Goal: Information Seeking & Learning: Learn about a topic

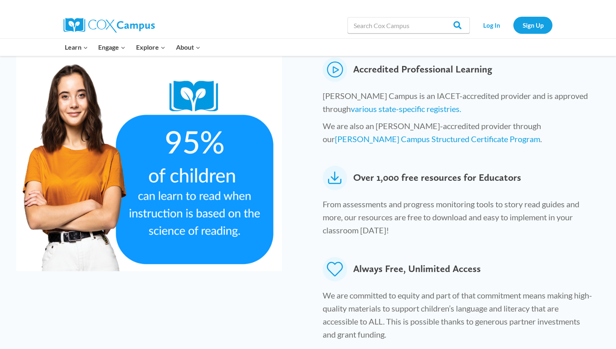
scroll to position [390, 0]
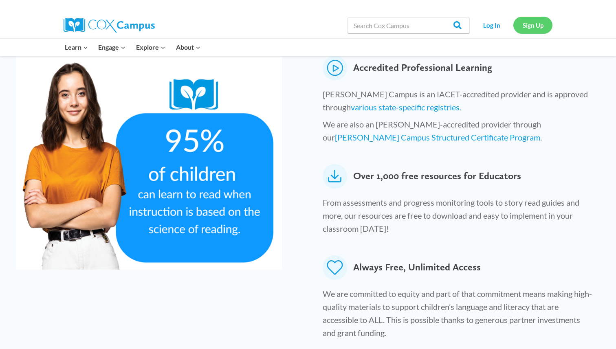
click at [534, 26] on link "Sign Up" at bounding box center [533, 25] width 39 height 17
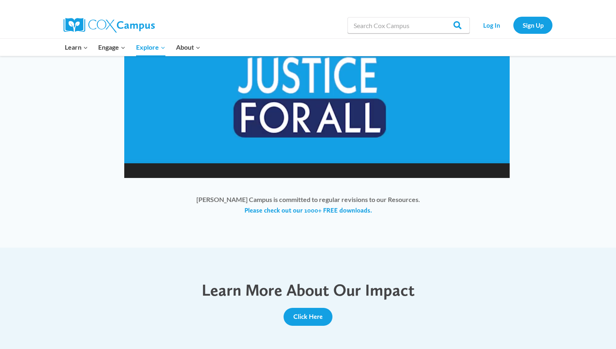
scroll to position [681, 0]
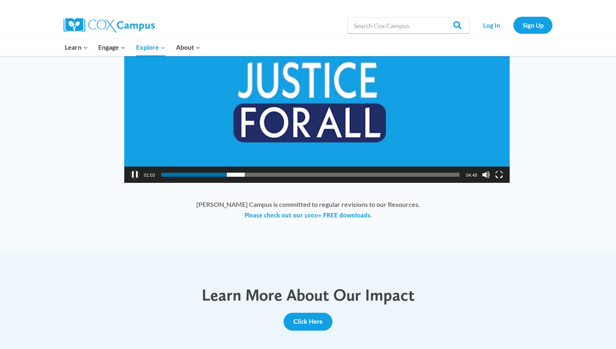
click at [135, 171] on button "Pause" at bounding box center [135, 175] width 8 height 8
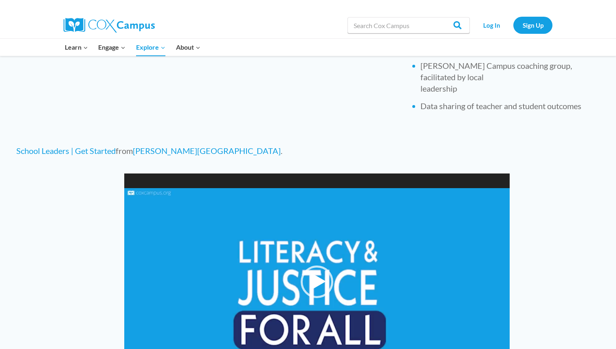
scroll to position [474, 0]
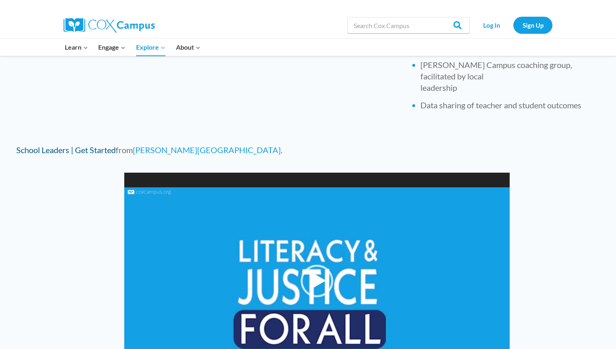
click at [48, 145] on link "School Leaders | Get Started" at bounding box center [65, 150] width 99 height 10
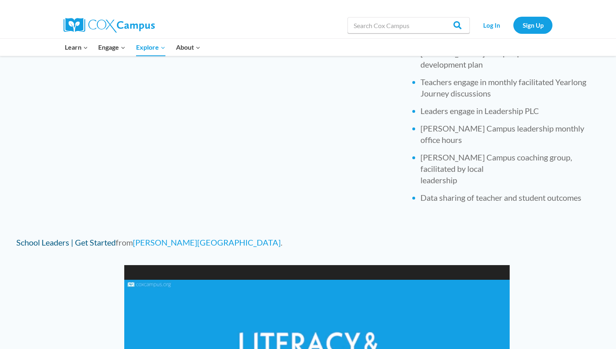
scroll to position [395, 0]
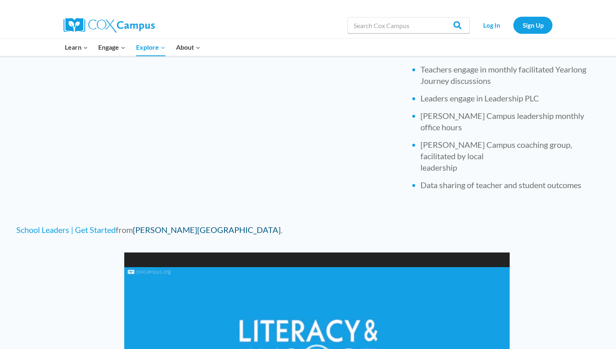
click at [162, 225] on link "[PERSON_NAME][GEOGRAPHIC_DATA]" at bounding box center [207, 230] width 148 height 10
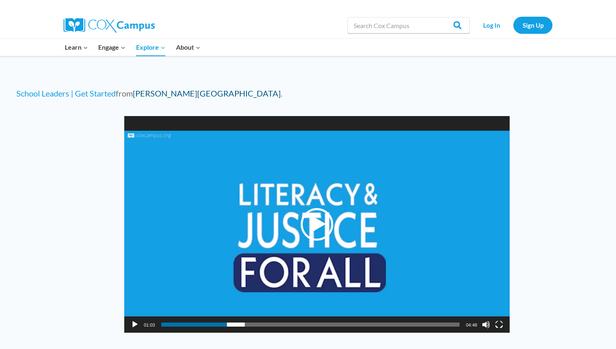
scroll to position [535, 0]
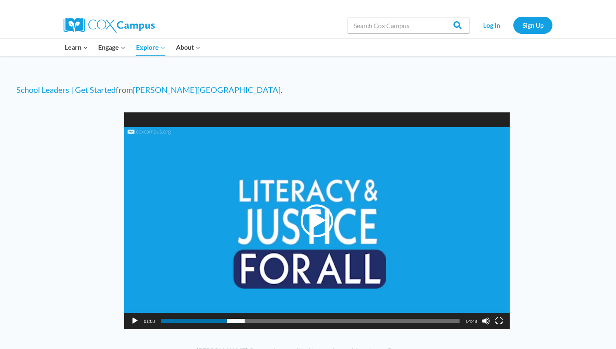
click at [318, 208] on div "Play" at bounding box center [317, 221] width 33 height 33
click at [167, 319] on span "00:05" at bounding box center [310, 321] width 298 height 4
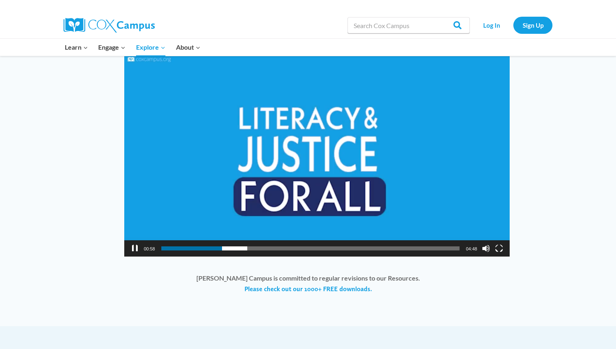
scroll to position [606, 0]
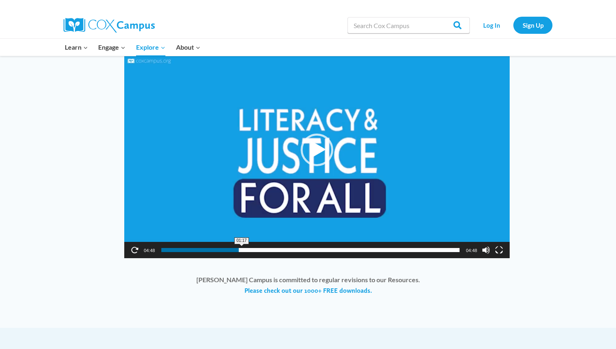
click at [242, 248] on span "01:17" at bounding box center [310, 250] width 298 height 4
click at [319, 137] on div "Play" at bounding box center [317, 150] width 33 height 33
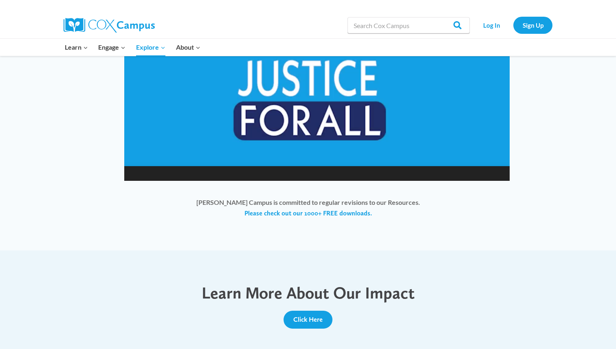
scroll to position [669, 0]
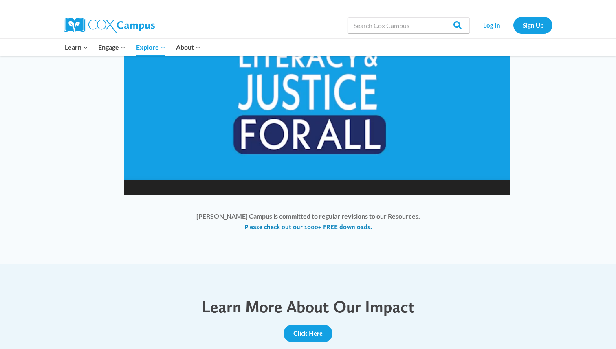
click at [346, 223] on link "Please check out our 1000+ FREE downloads." at bounding box center [309, 227] width 128 height 9
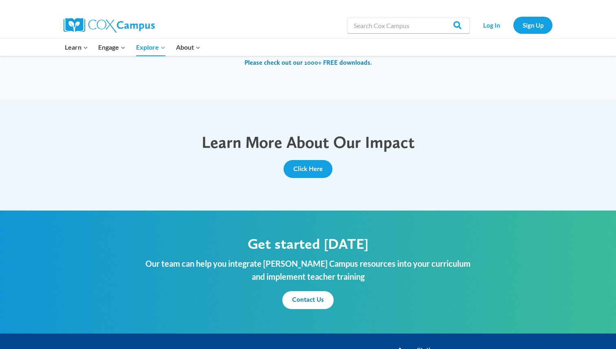
scroll to position [839, 0]
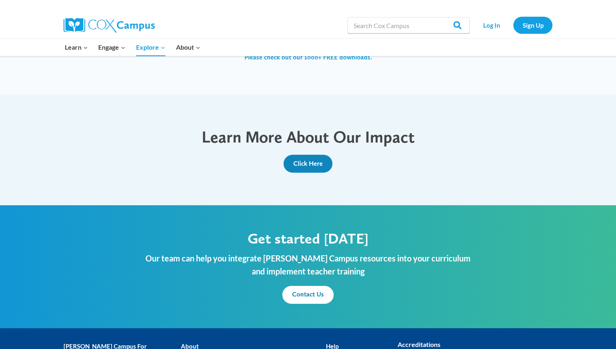
click at [308, 160] on span "Click Here" at bounding box center [307, 164] width 29 height 8
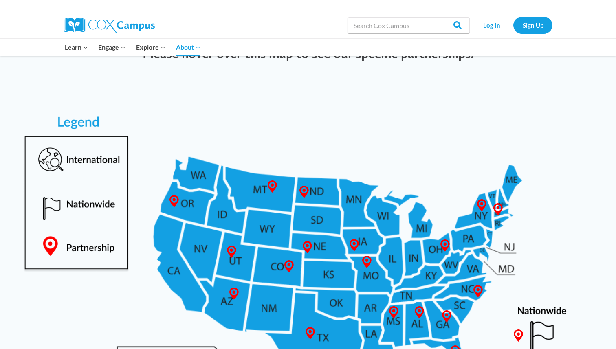
scroll to position [346, 0]
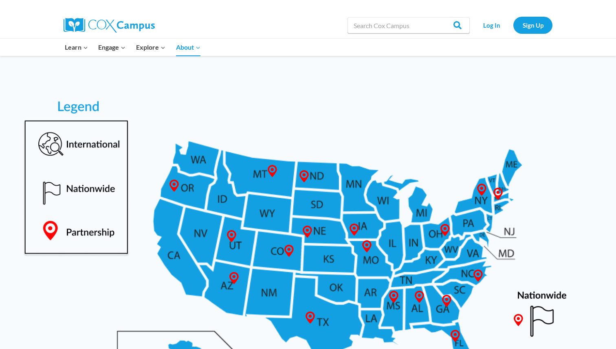
click at [387, 205] on img at bounding box center [308, 257] width 600 height 390
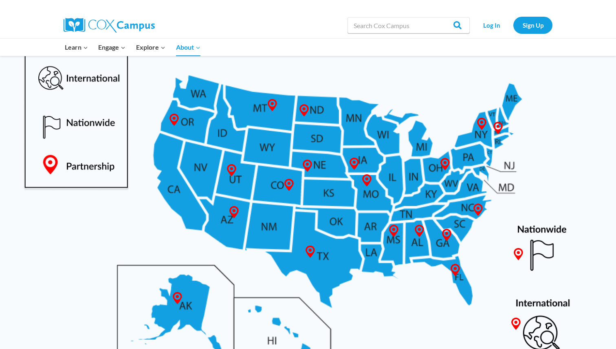
scroll to position [417, 0]
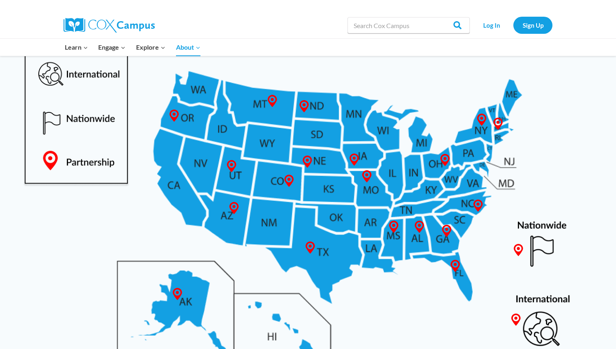
click at [386, 132] on img at bounding box center [308, 187] width 600 height 390
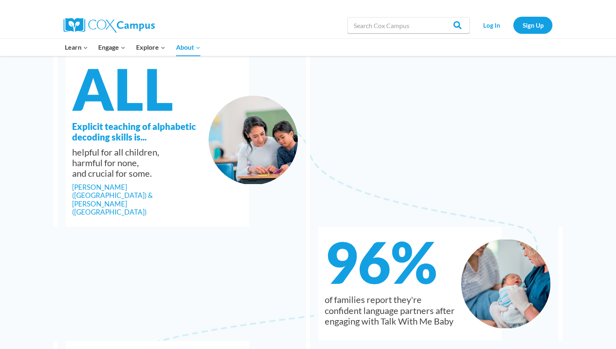
scroll to position [819, 0]
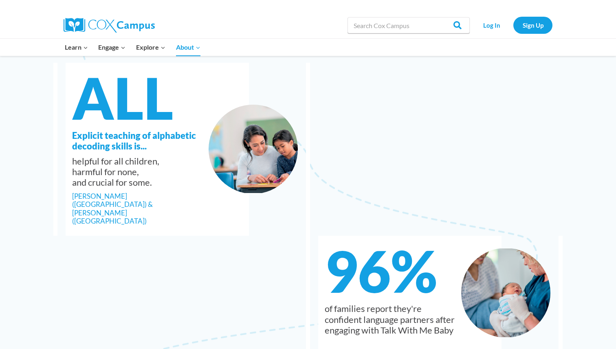
click at [254, 144] on img at bounding box center [253, 149] width 89 height 89
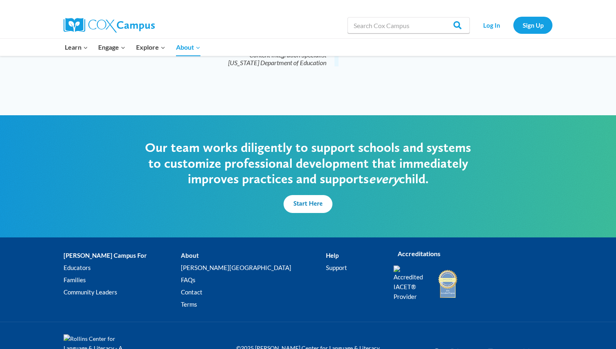
scroll to position [1995, 0]
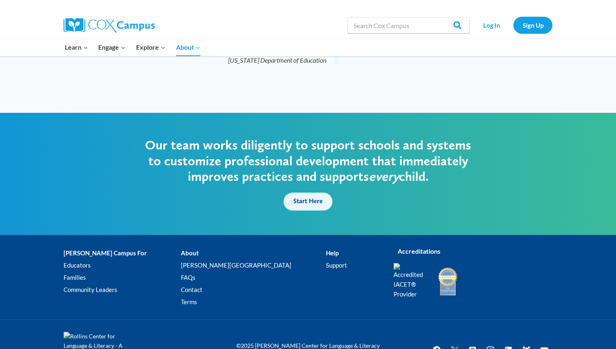
click at [316, 197] on span "Start Here" at bounding box center [307, 201] width 29 height 8
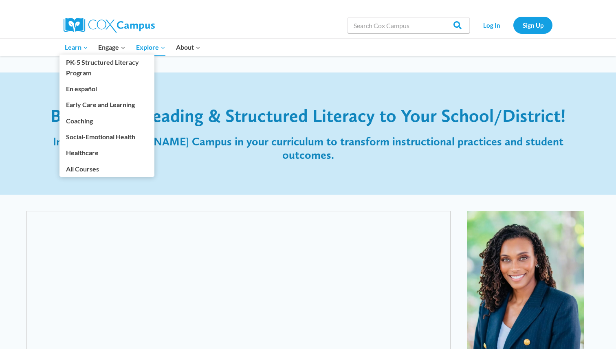
click at [69, 45] on span "Learn Expand" at bounding box center [76, 47] width 23 height 11
click at [98, 60] on link "PK-5 Structured Literacy Program" at bounding box center [107, 68] width 95 height 26
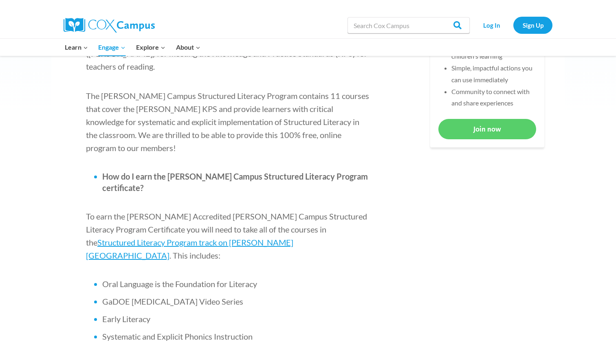
scroll to position [410, 0]
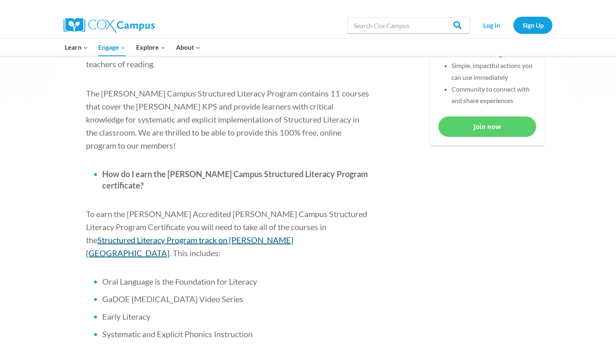
click at [293, 235] on span "Structured Literacy Program track on [PERSON_NAME][GEOGRAPHIC_DATA]" at bounding box center [189, 246] width 207 height 23
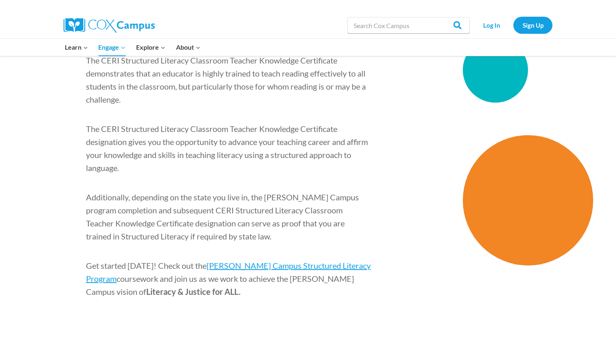
scroll to position [1208, 0]
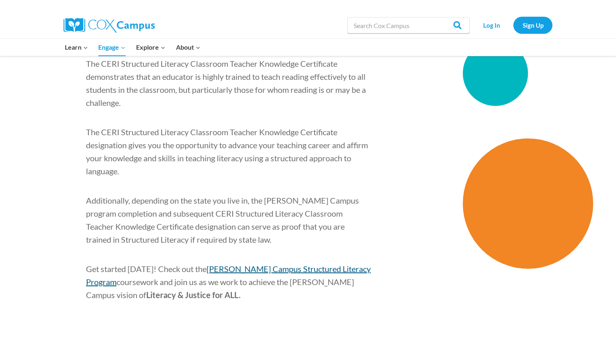
click at [280, 264] on span "[PERSON_NAME] Campus Structured Literacy Program" at bounding box center [228, 275] width 285 height 23
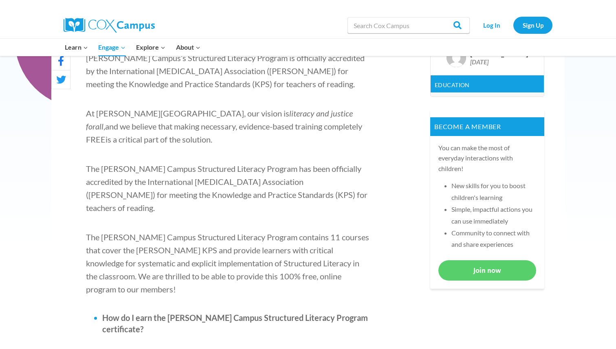
scroll to position [273, 0]
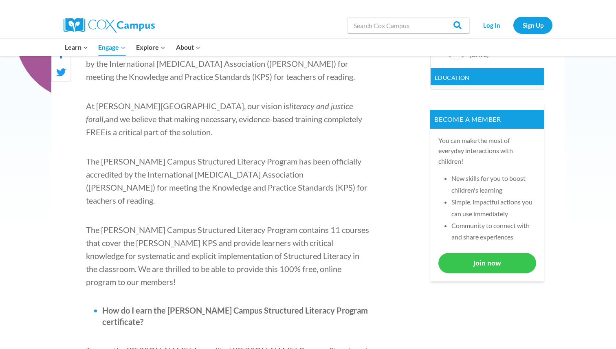
click at [498, 264] on link "Join now" at bounding box center [488, 263] width 98 height 20
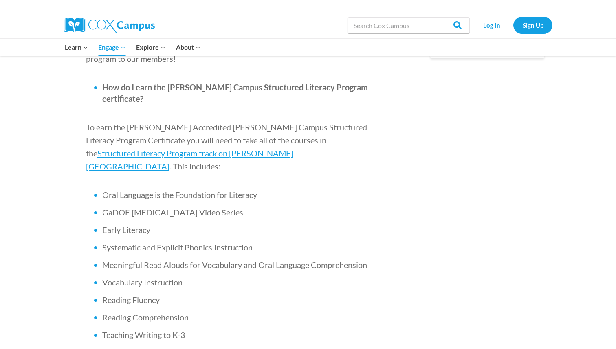
scroll to position [418, 0]
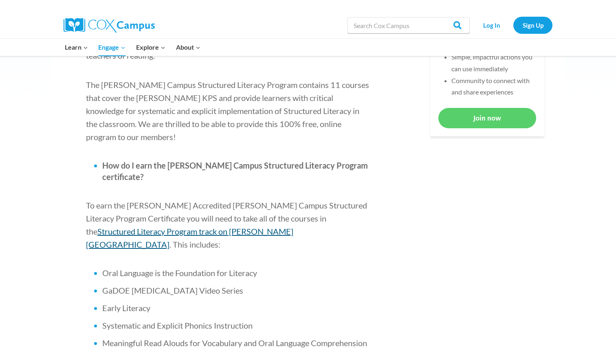
click at [114, 227] on span "Structured Literacy Program track on [PERSON_NAME][GEOGRAPHIC_DATA]" at bounding box center [189, 238] width 207 height 23
